Goal: Task Accomplishment & Management: Manage account settings

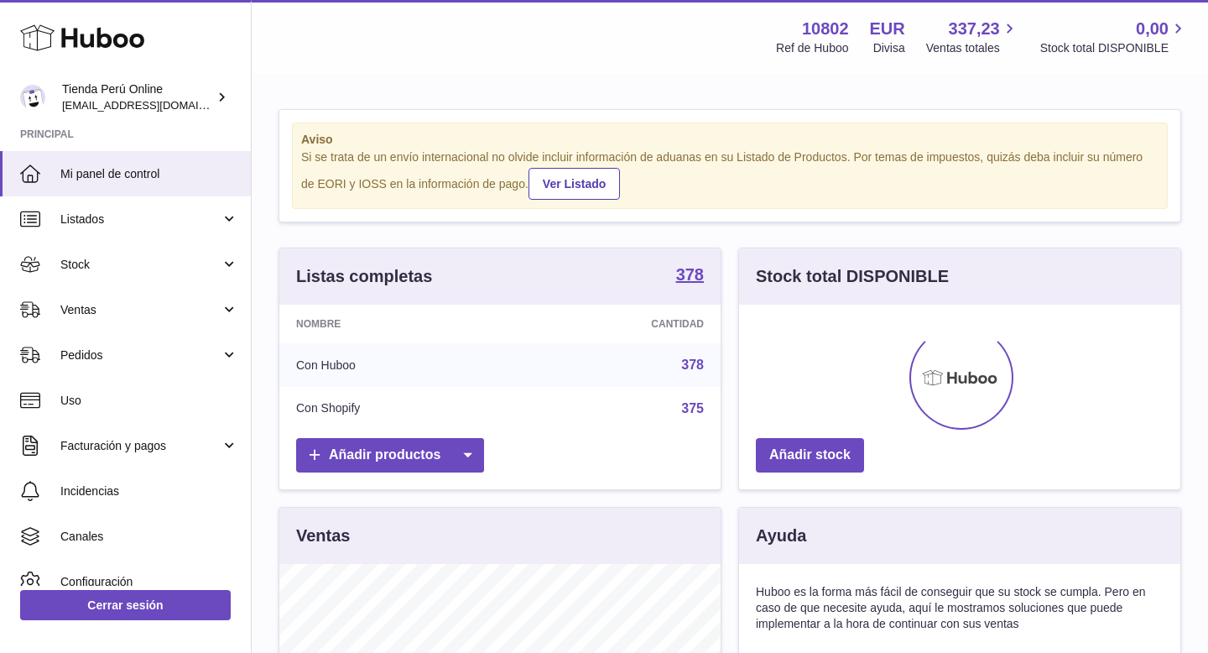
scroll to position [262, 441]
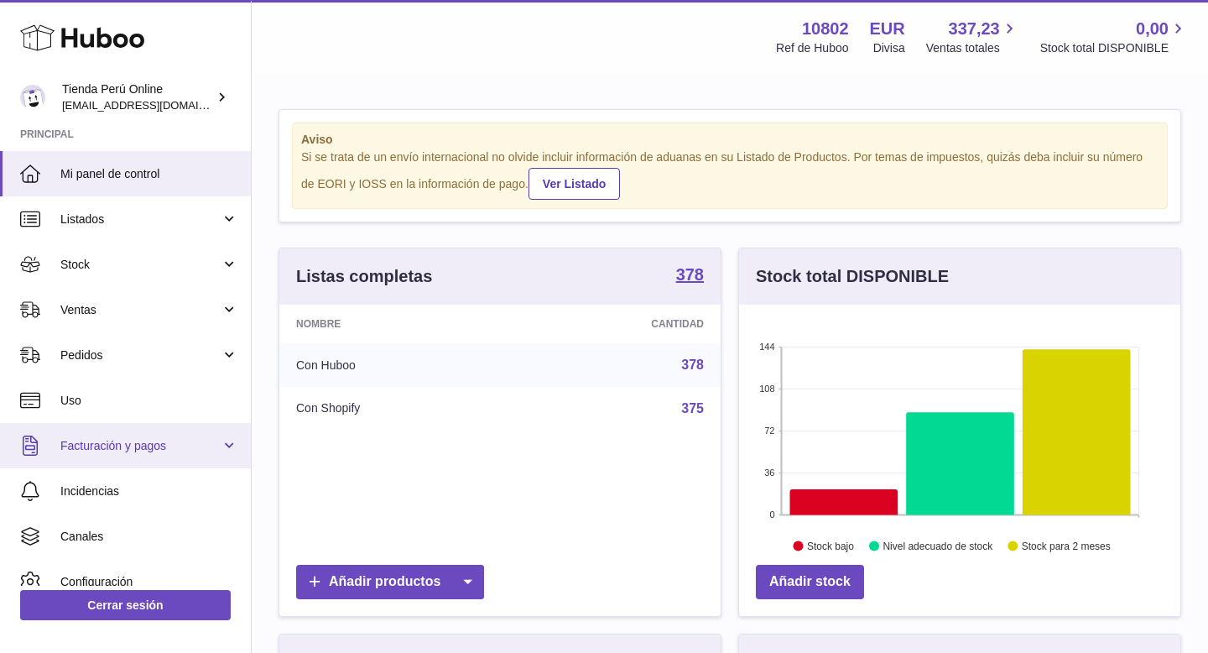
click at [163, 460] on link "Facturación y pagos" at bounding box center [125, 445] width 251 height 45
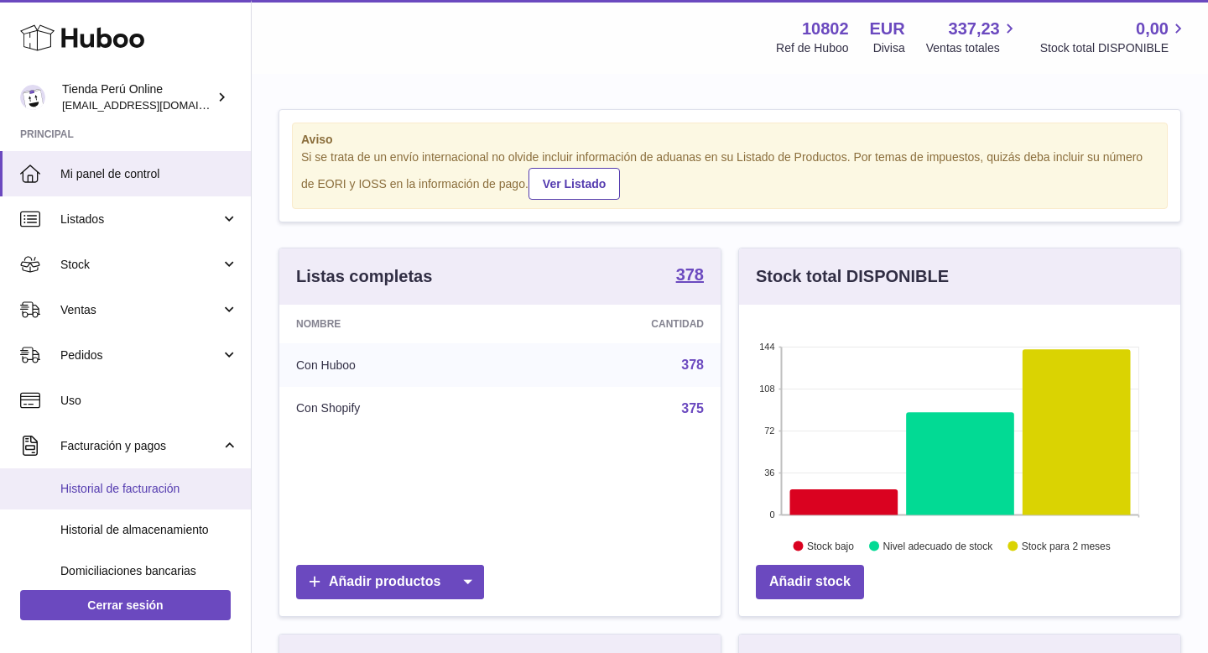
click at [171, 492] on span "Historial de facturación" at bounding box center [149, 489] width 178 height 16
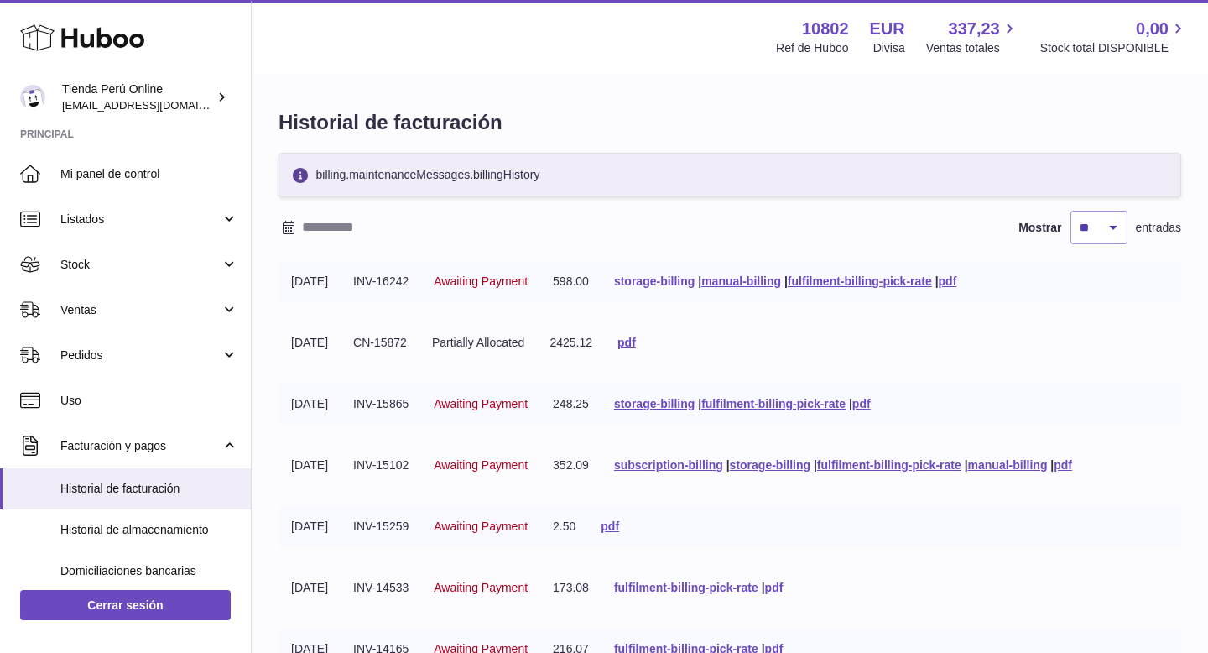
click at [695, 280] on link "storage-billing" at bounding box center [654, 280] width 81 height 13
drag, startPoint x: 433, startPoint y: 284, endPoint x: 374, endPoint y: 285, distance: 58.7
click at [372, 285] on td "INV-16242" at bounding box center [381, 281] width 81 height 41
copy td "INV-16242"
click at [957, 284] on link "pdf" at bounding box center [948, 280] width 18 height 13
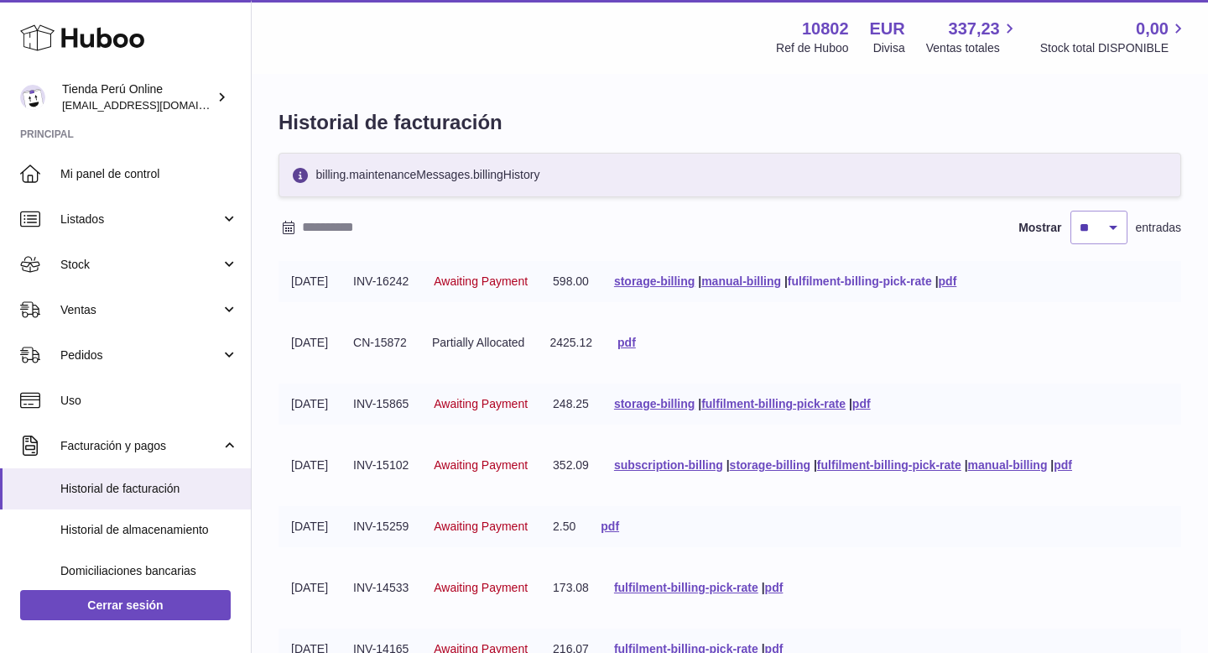
click at [889, 281] on link "fulfilment-billing-pick-rate" at bounding box center [860, 280] width 144 height 13
